Goal: Submit feedback/report problem: Submit feedback/report problem

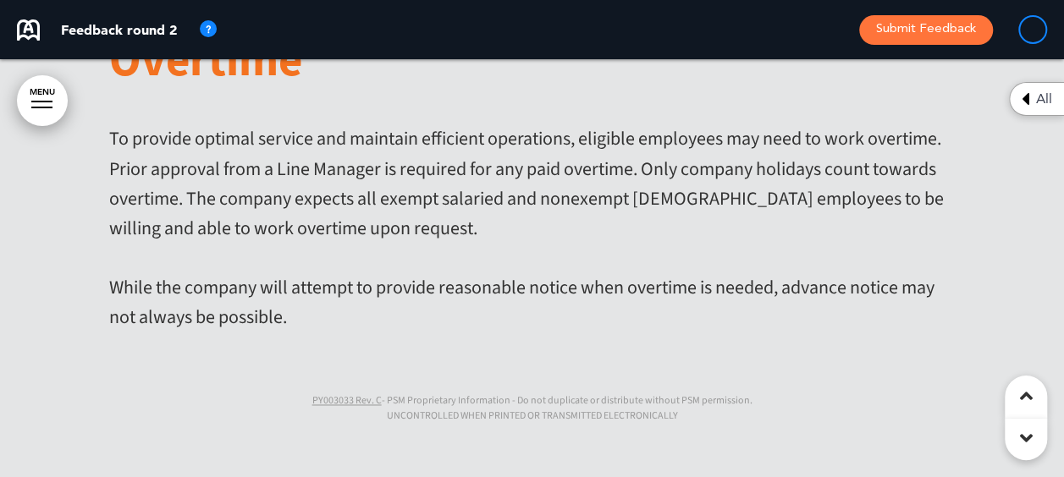
scroll to position [45917, 0]
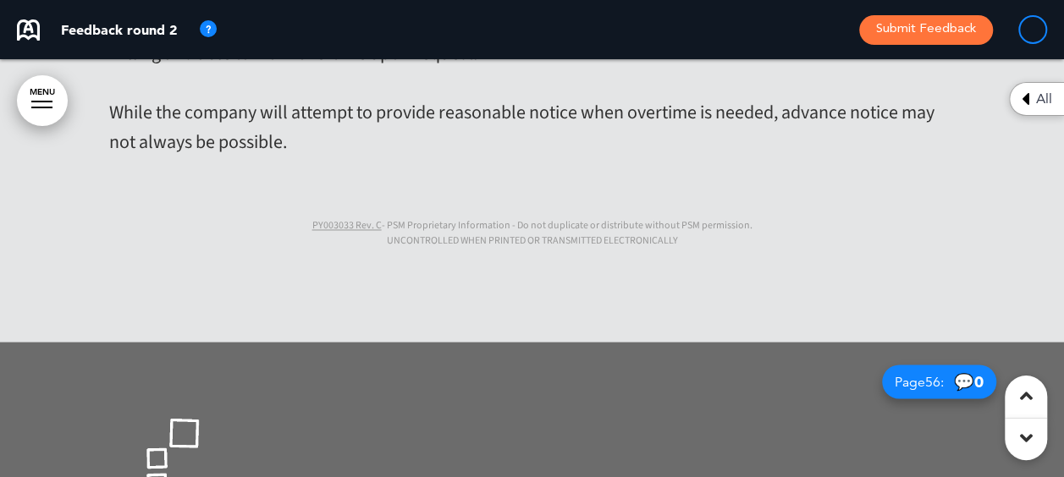
click at [1031, 439] on icon at bounding box center [1026, 438] width 13 height 20
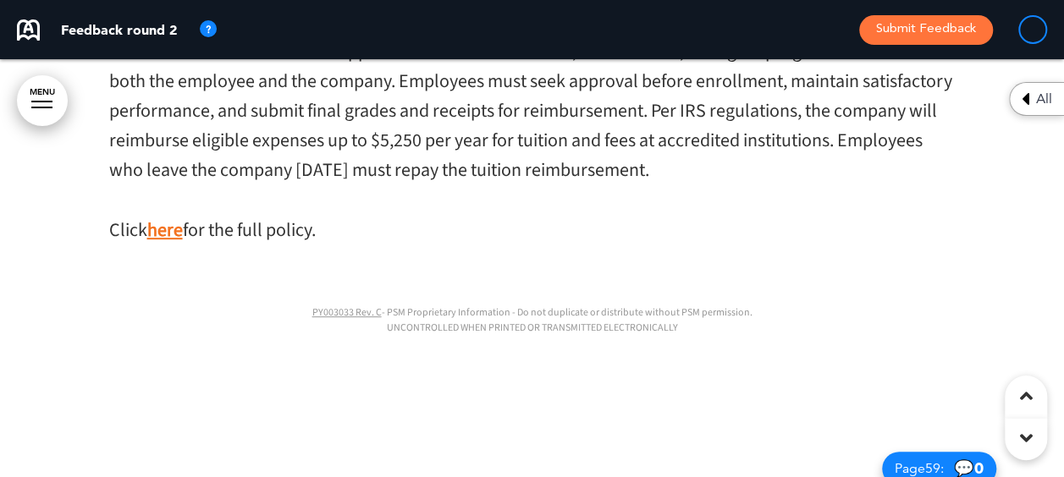
click at [1031, 439] on icon at bounding box center [1026, 438] width 13 height 20
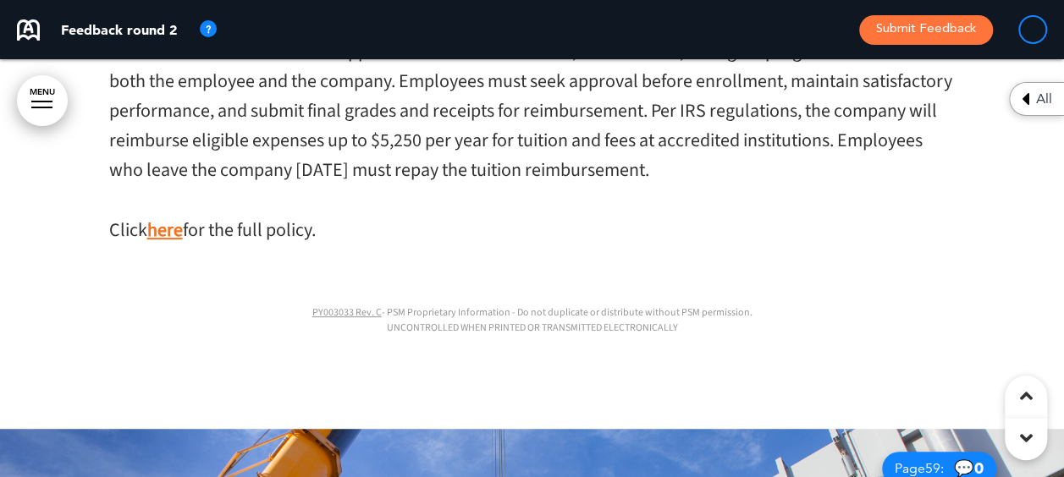
scroll to position [55708, 0]
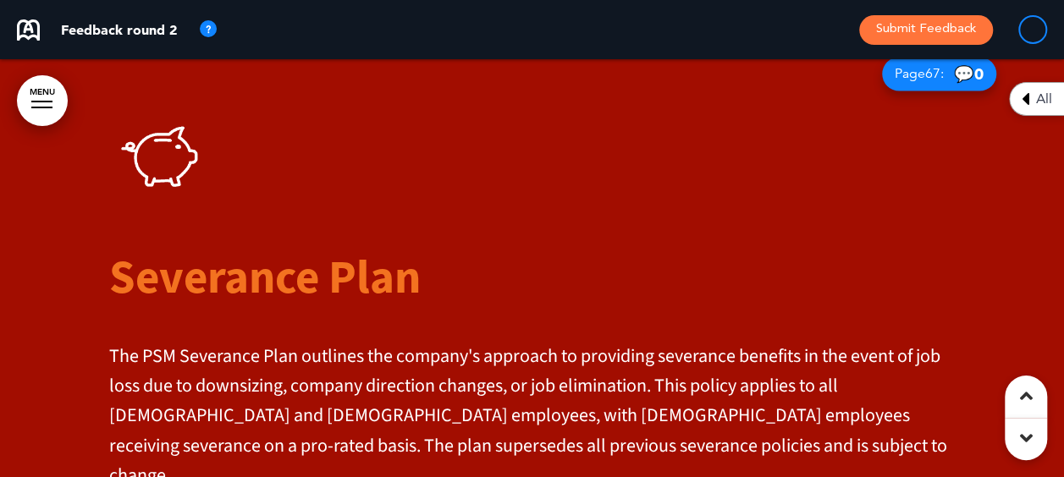
click at [1031, 439] on icon at bounding box center [1026, 438] width 13 height 20
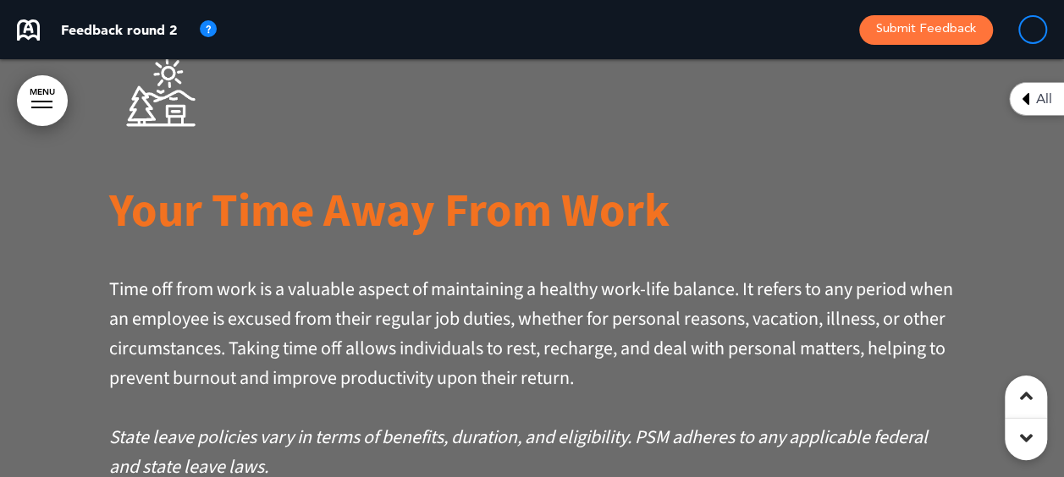
scroll to position [57254, 0]
